Goal: Use online tool/utility: Utilize a website feature to perform a specific function

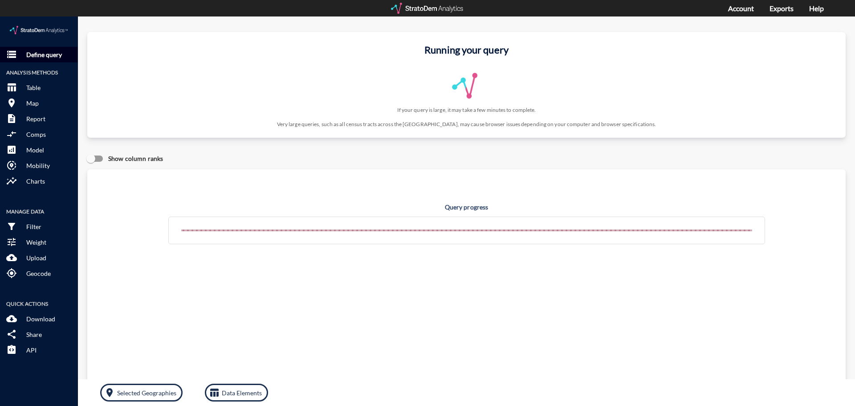
click p "Define query"
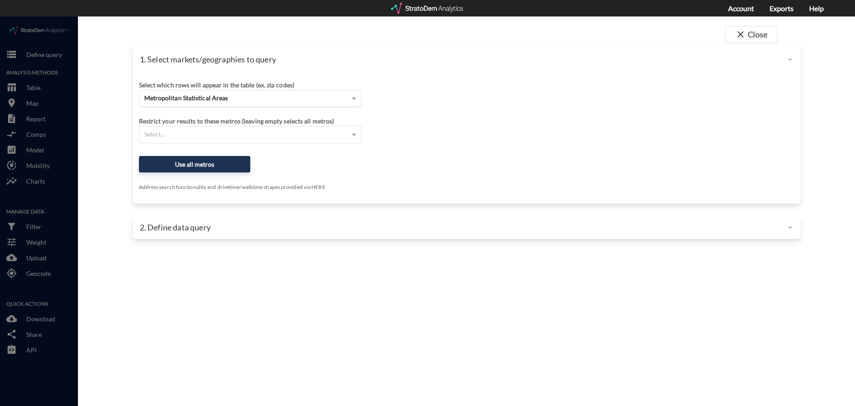
click div "Metropolitan Statistical Areas"
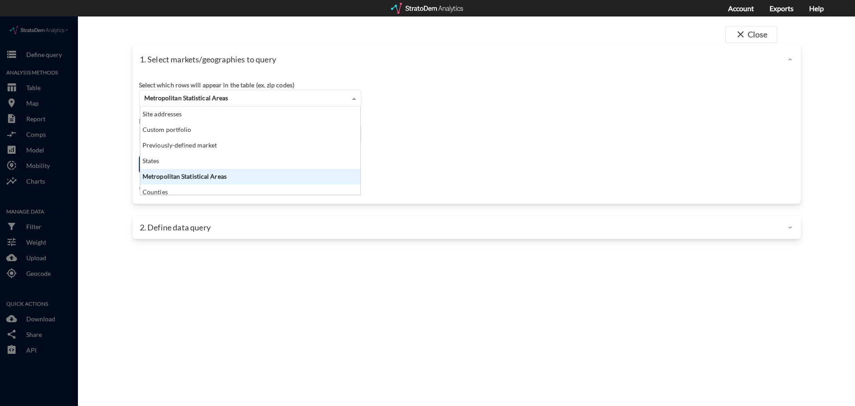
scroll to position [82, 215]
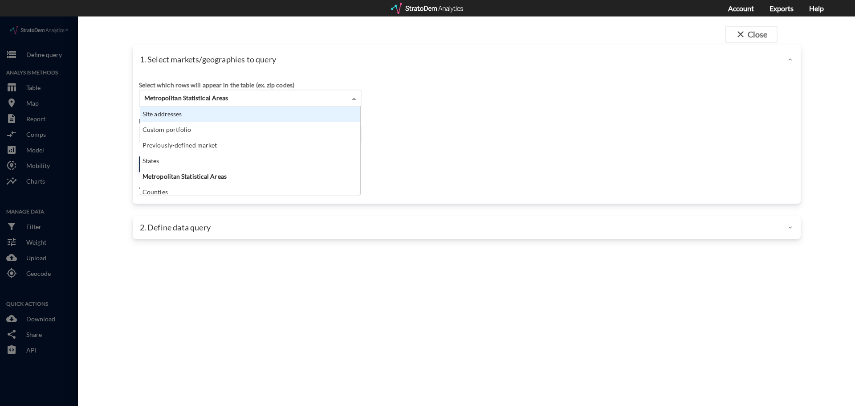
click div "Site addresses"
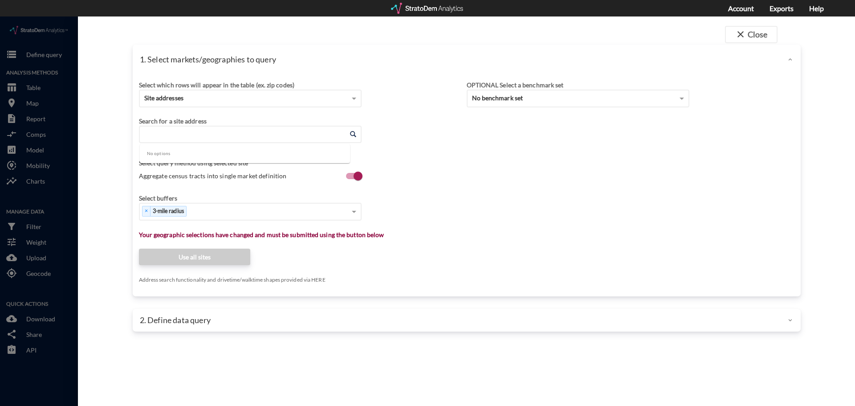
click input "Enter an address"
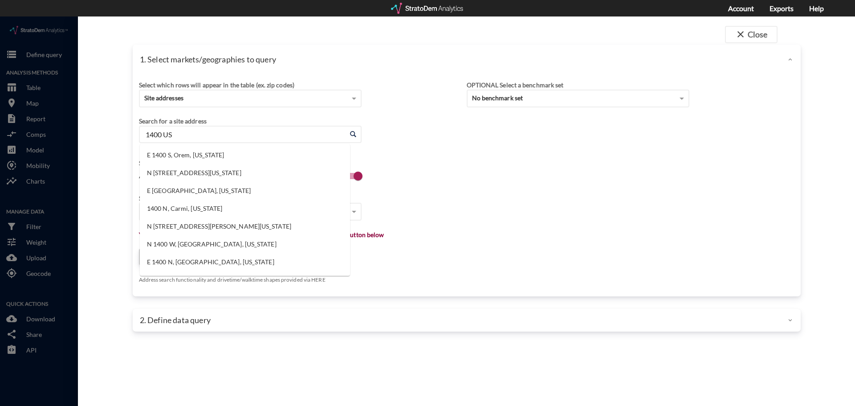
type input "1400 US"
click div "Site addresses"
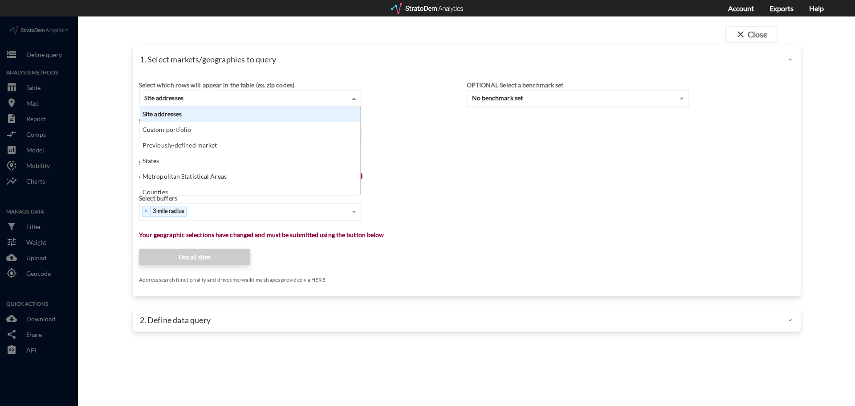
click div "Site addresses"
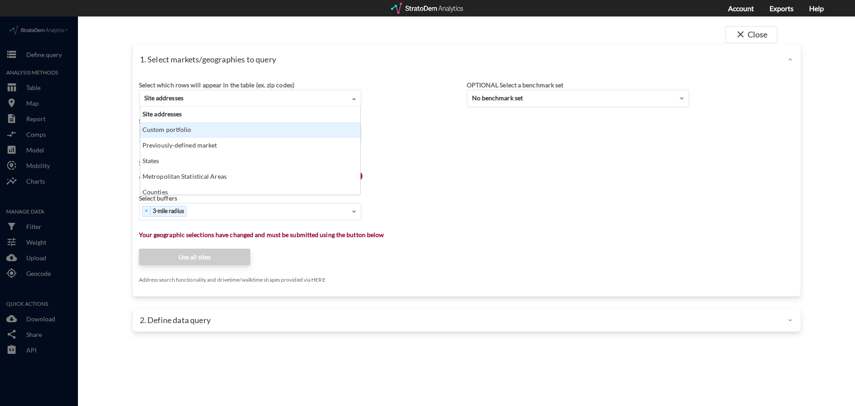
click div "Custom portfolio"
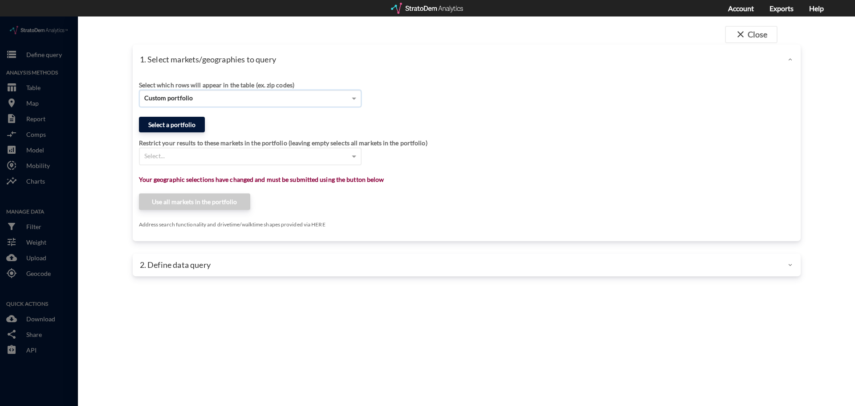
click button "Select a portfolio"
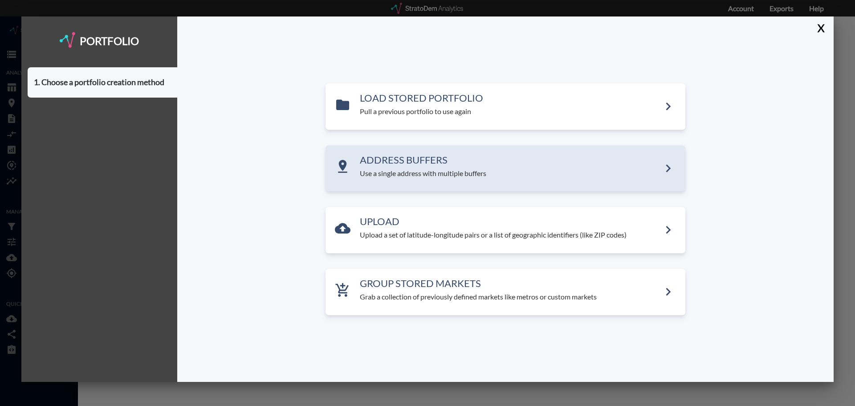
click at [398, 147] on div "ADDRESS BUFFERS Use a single address with multiple buffers" at bounding box center [506, 168] width 360 height 46
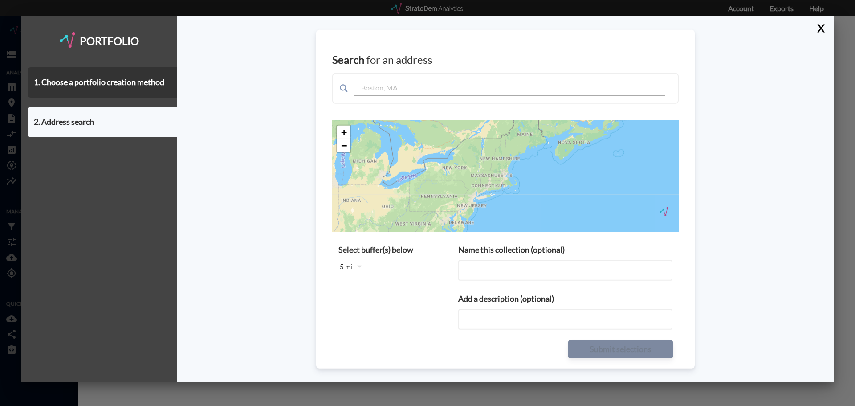
click at [395, 100] on span at bounding box center [505, 88] width 347 height 31
click at [400, 89] on input "text" at bounding box center [510, 85] width 311 height 22
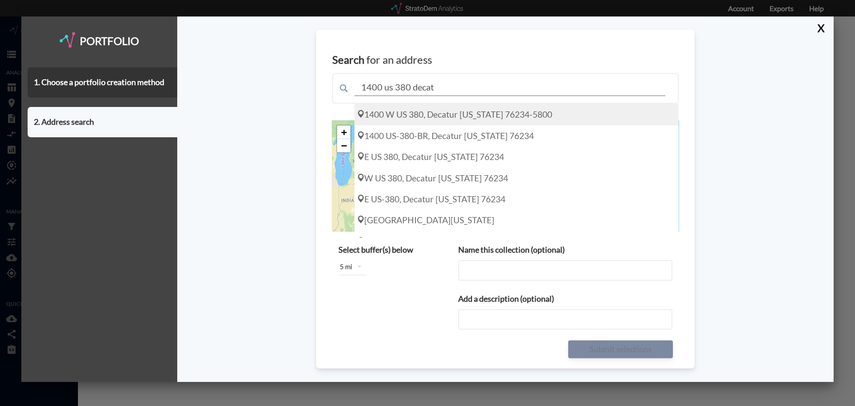
click at [421, 110] on div "1400 W US 380, Decatur [US_STATE] 76234-5800" at bounding box center [517, 114] width 324 height 21
type input "1400 W US 380, Decatur [US_STATE] 76234-5800"
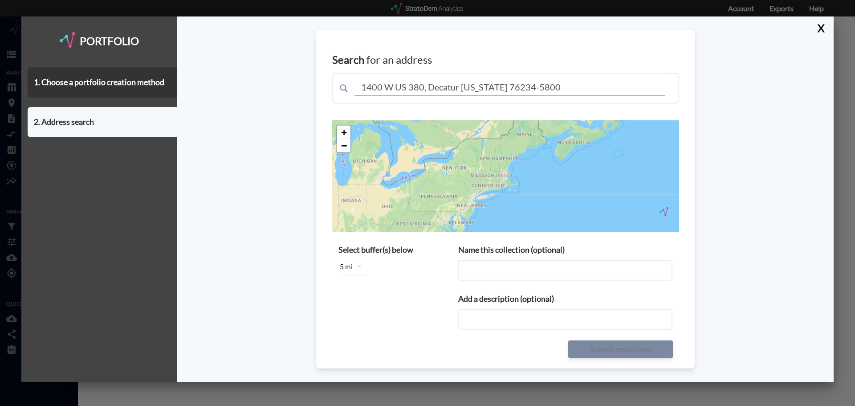
type input "1400 W US 380, Decatur [US_STATE] 76234-5800"
type input "[STREET_ADDRESS][US_STATE] buffers"
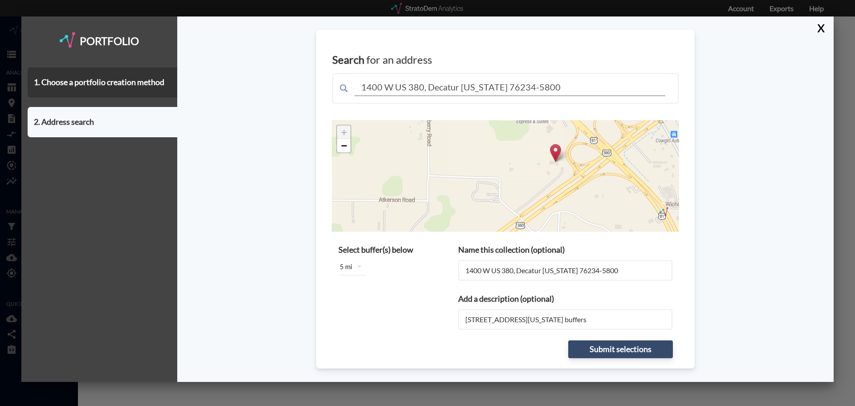
click at [358, 255] on div "5 mi" at bounding box center [353, 266] width 48 height 25
click at [353, 306] on div "5 miles" at bounding box center [358, 311] width 36 height 14
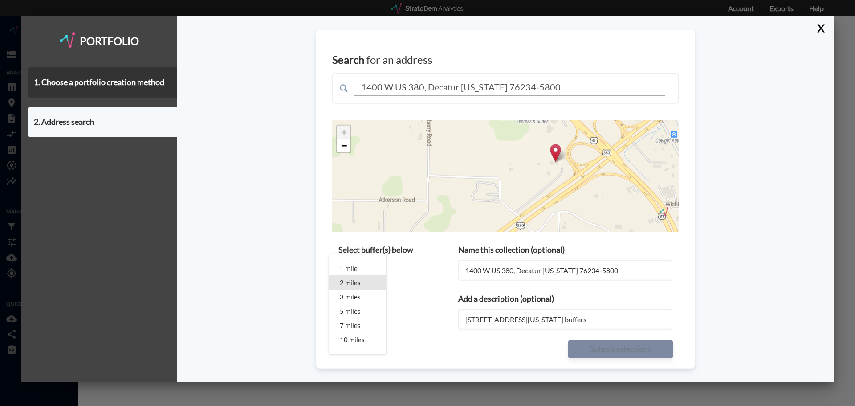
click at [360, 270] on div "1 mile" at bounding box center [358, 268] width 36 height 14
click at [418, 281] on div "1 mile 2 miles 3 miles 5 miles 7 miles 10 miles" at bounding box center [427, 203] width 855 height 406
click at [620, 357] on button "Submit selections" at bounding box center [620, 349] width 105 height 18
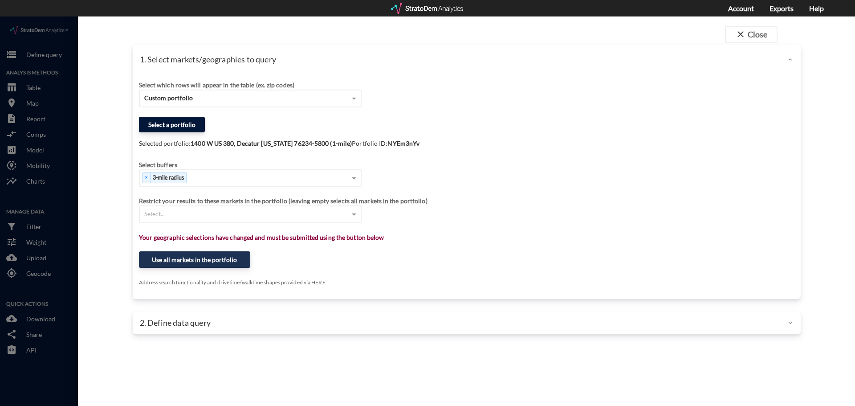
click button "Select a portfolio"
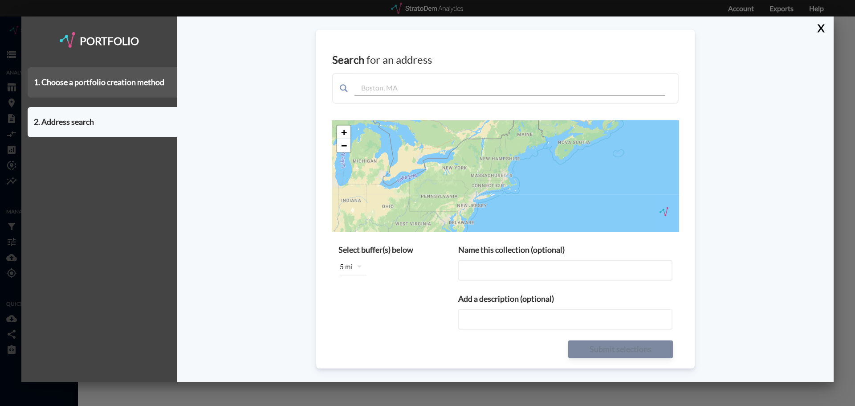
click at [127, 92] on div "1. Choose a portfolio creation method" at bounding box center [103, 82] width 150 height 30
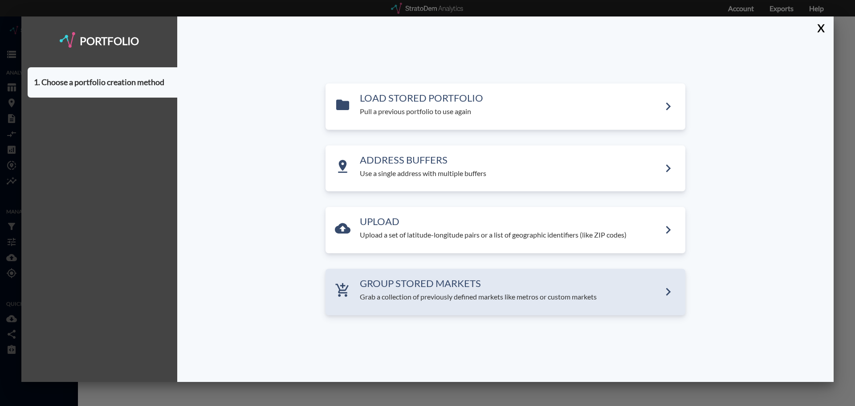
click at [400, 290] on div "GROUP STORED MARKETS Grab a collection of previously defined markets like metro…" at bounding box center [510, 290] width 301 height 24
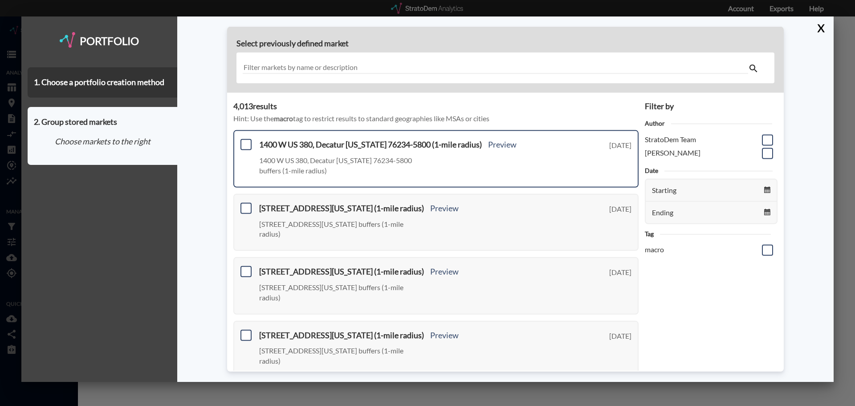
click at [252, 146] on div "1400 W US 380, Decatur [US_STATE] 76234-5800 (1-mile radius) Preview 1400 W US …" at bounding box center [435, 158] width 405 height 57
click at [248, 146] on span at bounding box center [246, 144] width 11 height 11
click at [245, 141] on input "checkbox" at bounding box center [245, 141] width 0 height 0
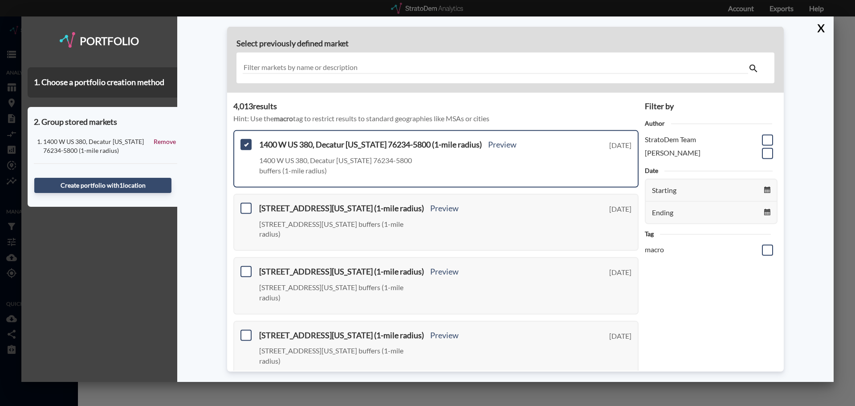
click at [318, 63] on input "text" at bounding box center [496, 68] width 506 height 12
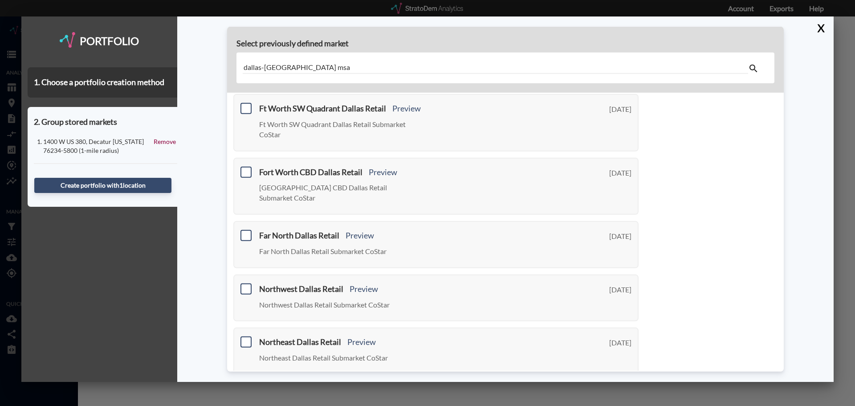
scroll to position [325, 0]
click at [618, 382] on link "Next >" at bounding box center [628, 387] width 20 height 10
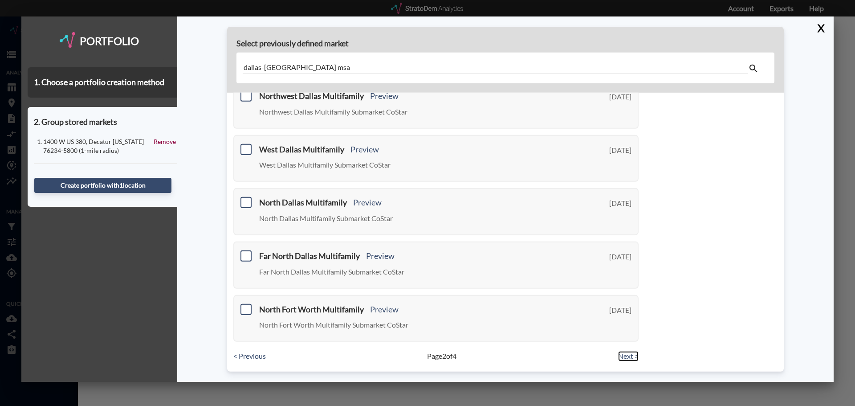
click at [618, 354] on link "Next >" at bounding box center [628, 356] width 20 height 10
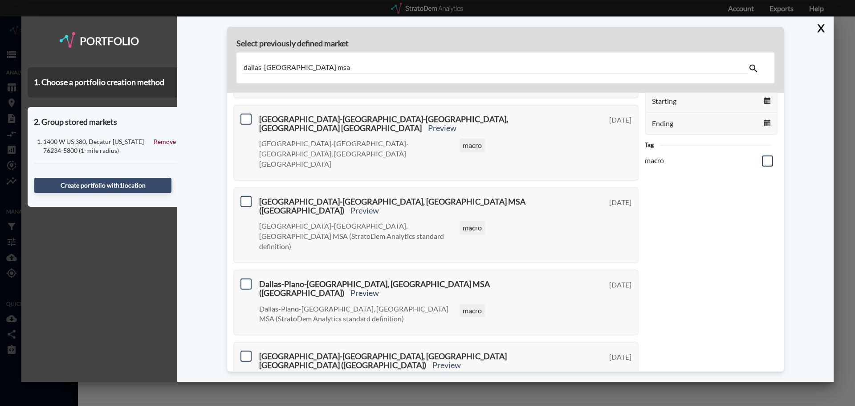
scroll to position [0, 0]
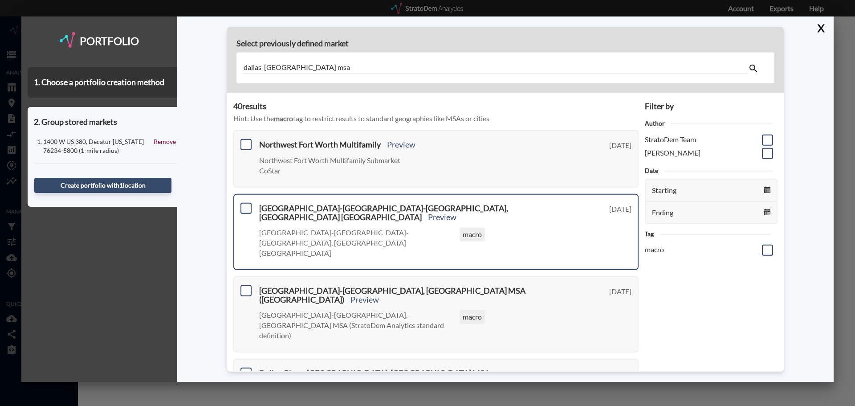
click at [245, 209] on span at bounding box center [246, 208] width 11 height 11
click at [245, 204] on input "checkbox" at bounding box center [245, 204] width 0 height 0
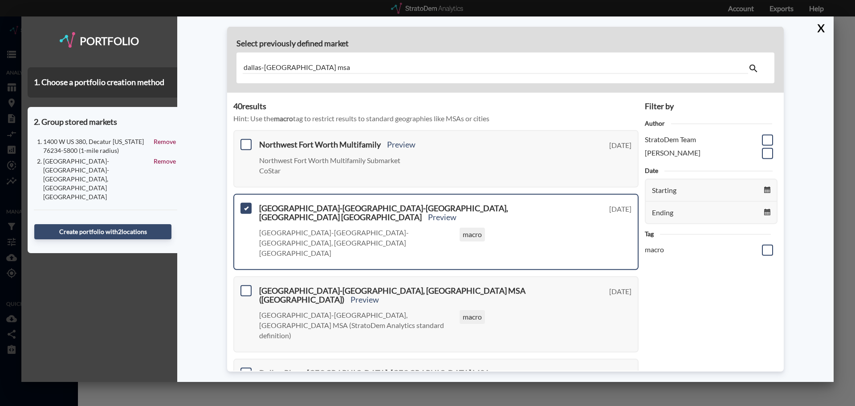
click at [270, 68] on input "dallas-[GEOGRAPHIC_DATA] msa" at bounding box center [496, 68] width 506 height 12
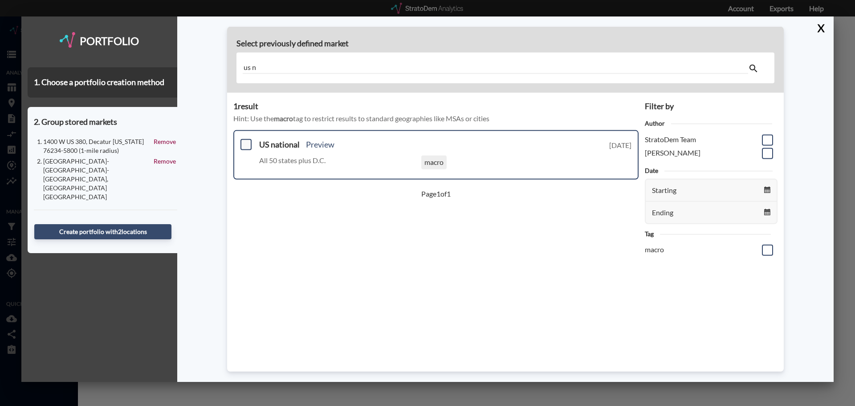
type input "us n"
click at [246, 143] on span at bounding box center [246, 144] width 11 height 11
click at [245, 141] on input "checkbox" at bounding box center [245, 141] width 0 height 0
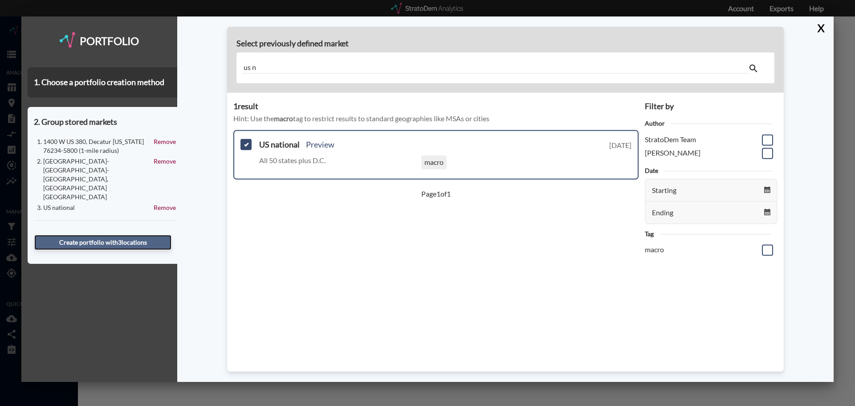
click at [88, 235] on button "Create portfolio with 3 location s" at bounding box center [102, 242] width 137 height 15
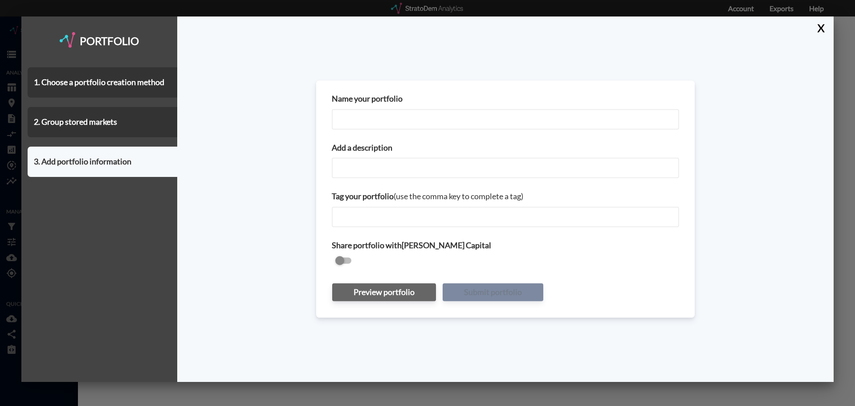
drag, startPoint x: 446, startPoint y: 129, endPoint x: 438, endPoint y: 124, distance: 10.0
click at [446, 129] on input "Name your portfolio" at bounding box center [505, 119] width 347 height 20
type input "Decatur Crossing"
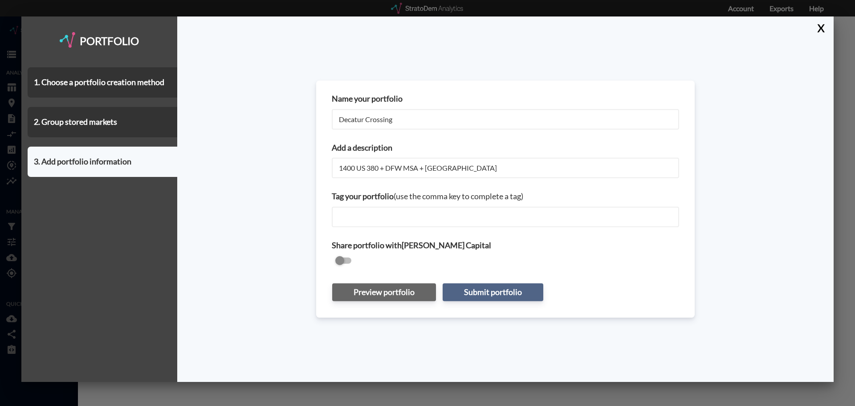
type input "1400 US 380 + DFW MSA + [GEOGRAPHIC_DATA]"
click at [485, 299] on button "Submit portfolio" at bounding box center [493, 292] width 101 height 18
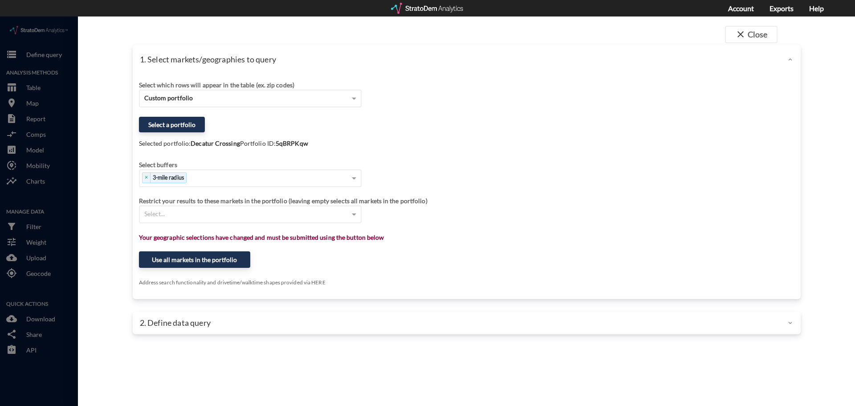
click strong "5qBRPKqw"
copy strong "5qBRPKqw"
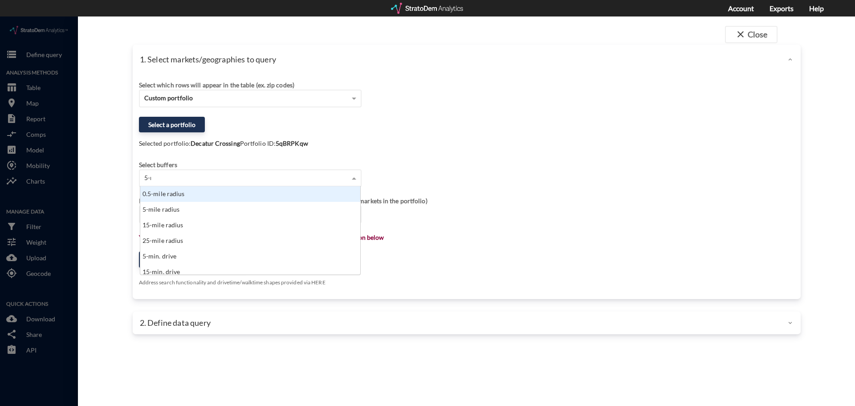
scroll to position [7, 6]
type input "5-mile"
type input "15-mil"
type input "3"
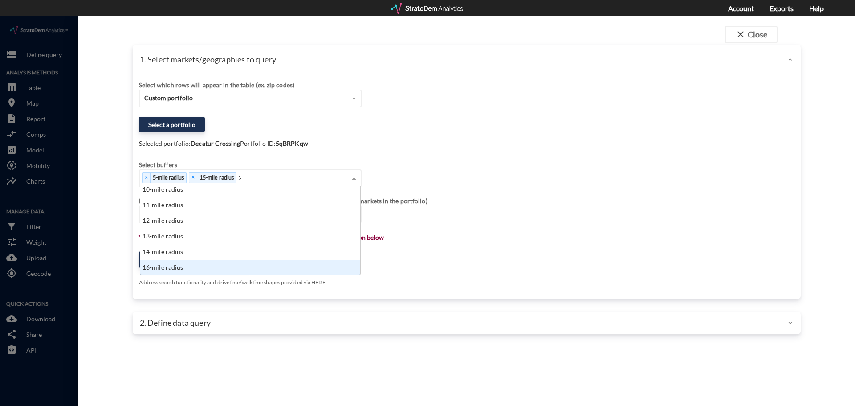
scroll to position [0, 0]
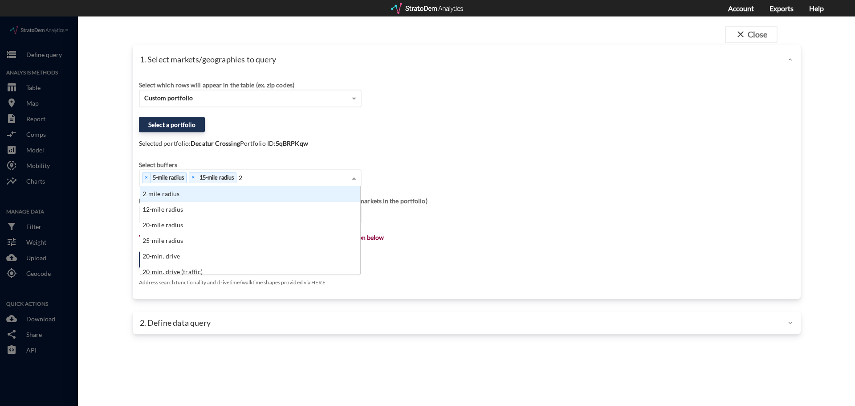
type input "25"
click div "× 5-mile radius × 15-mile radius"
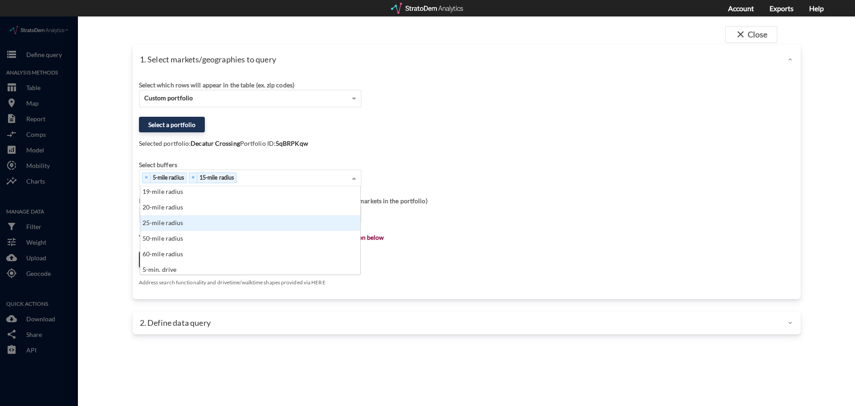
click div "25-mile radius"
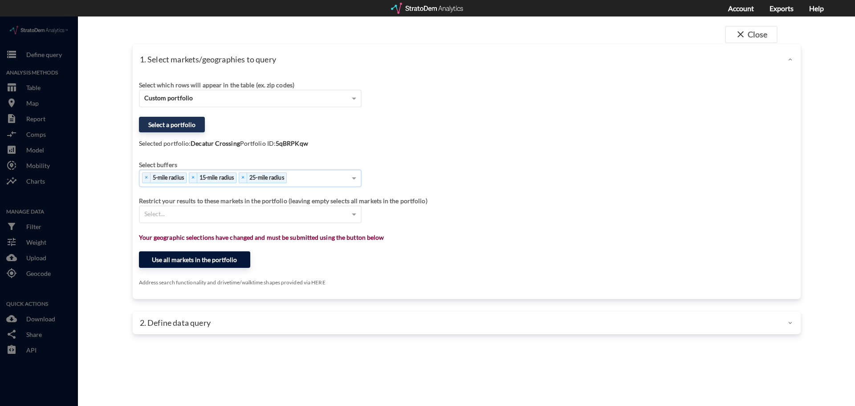
click button "Use all markets in the portfolio"
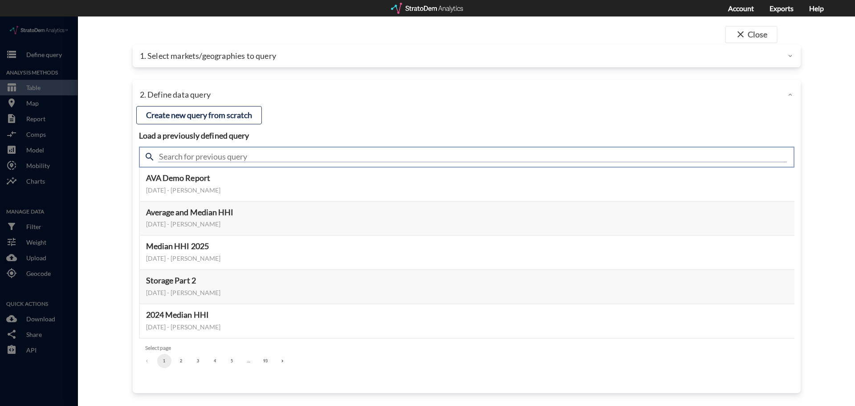
click input "text"
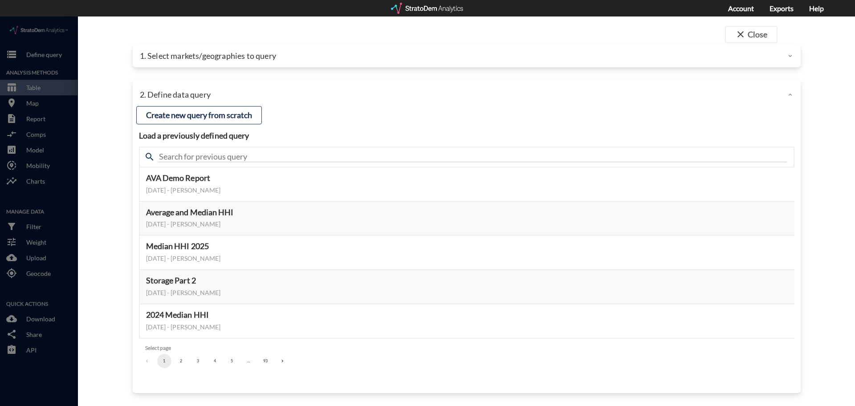
click p "1. Select markets/geographies to query"
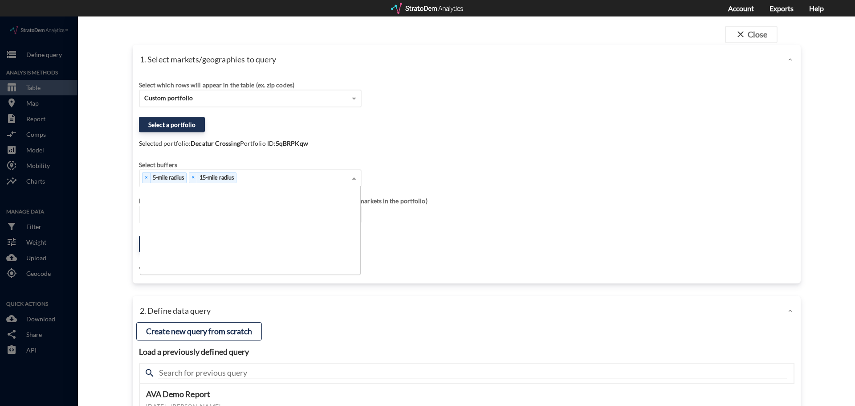
scroll to position [82, 215]
click div "× 5-mile radius × 15-mile radius"
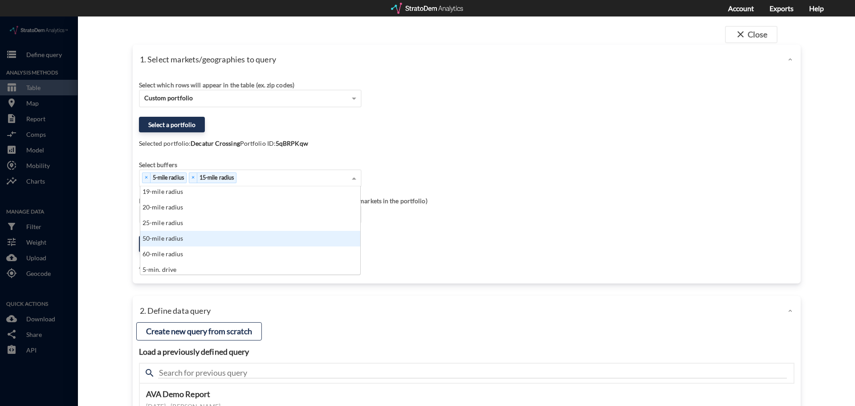
click div "50-mile radius"
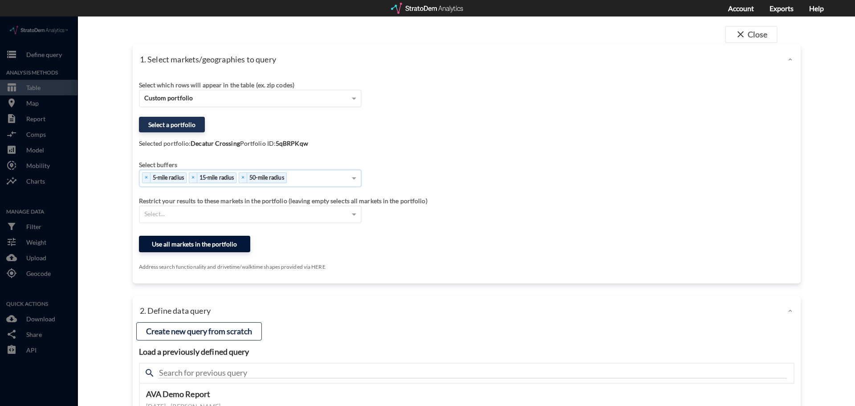
click button "Use all markets in the portfolio"
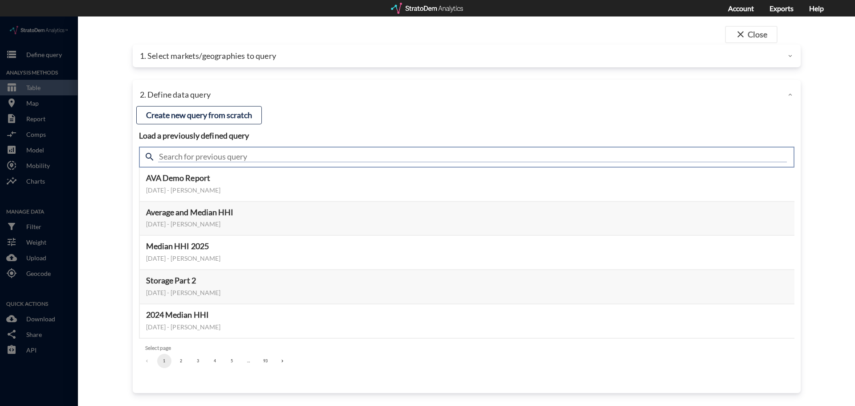
click input "text"
type input "industrial"
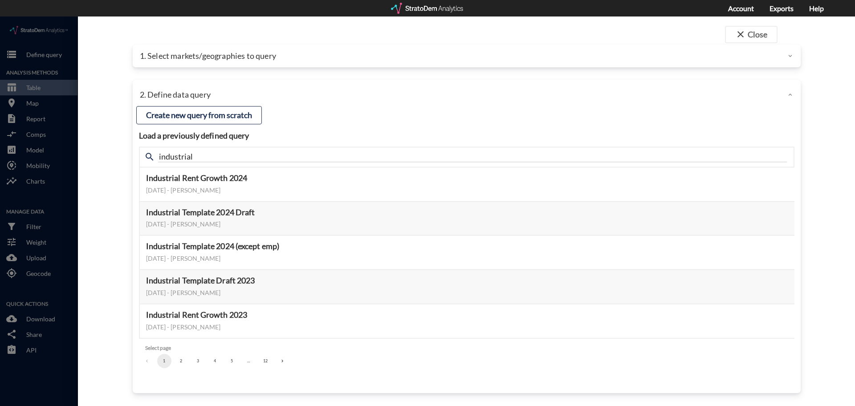
click h4 "Load a previously defined query"
click button "Preview data elements"
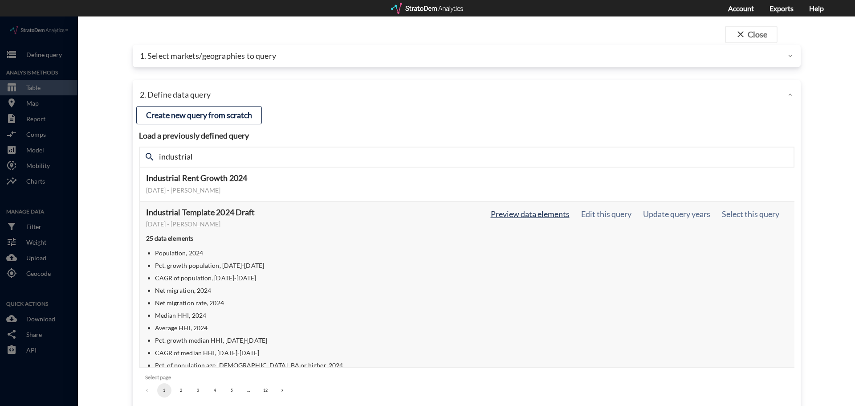
click button "Preview data elements"
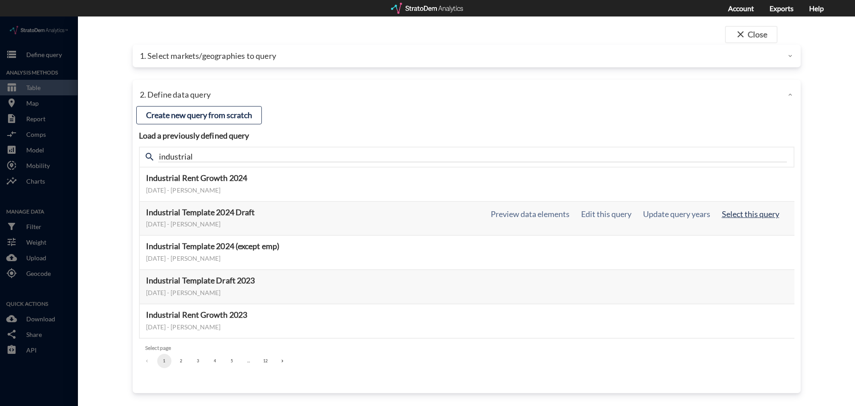
click button "Select this query"
